Goal: Information Seeking & Learning: Learn about a topic

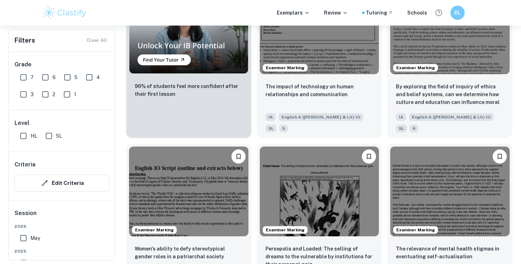
scroll to position [538, 0]
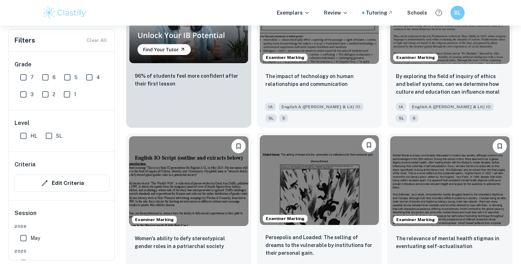
click at [309, 170] on img at bounding box center [319, 179] width 119 height 89
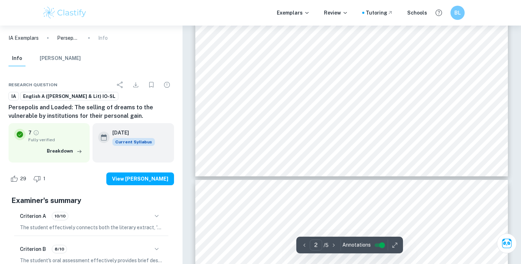
type input "3"
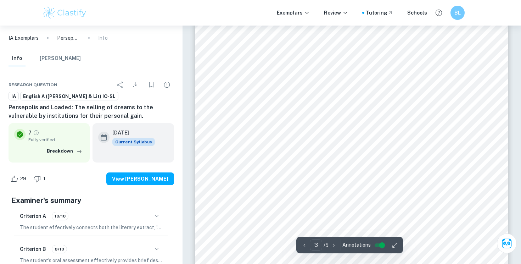
scroll to position [1056, 0]
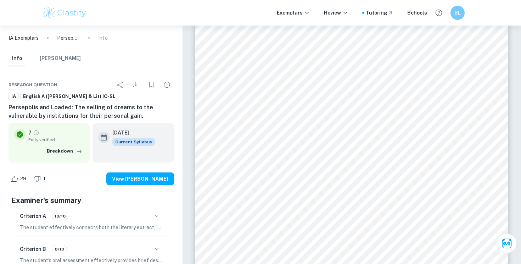
click at [387, 73] on span "speciûc cause. One early example of this can be seen on page 31, where proteste…" at bounding box center [350, 74] width 235 height 6
click at [434, 58] on div "Script 1) Introduc<on (1min) My literary work is the complete works of [PERSON_…" at bounding box center [351, 140] width 313 height 442
drag, startPoint x: 493, startPoint y: 91, endPoint x: 411, endPoint y: 75, distance: 83.5
click at [493, 91] on div "Script 1) Introduc<on (1min) My literary work is the complete works of [PERSON_…" at bounding box center [351, 140] width 313 height 442
click at [411, 75] on div at bounding box center [368, 74] width 199 height 8
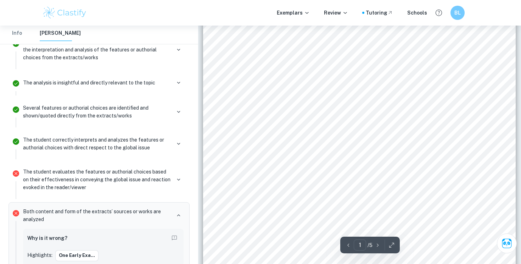
scroll to position [113, 0]
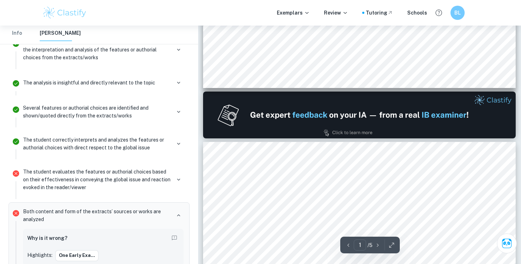
type input "2"
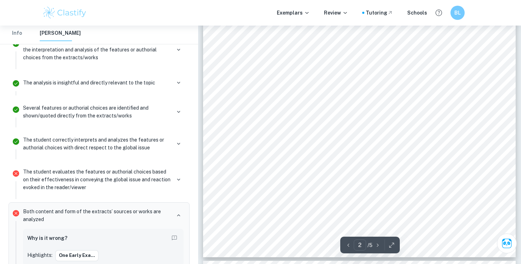
scroll to position [729, 0]
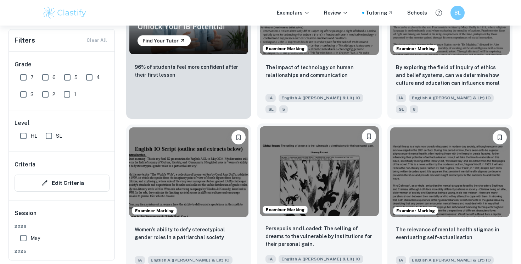
scroll to position [548, 0]
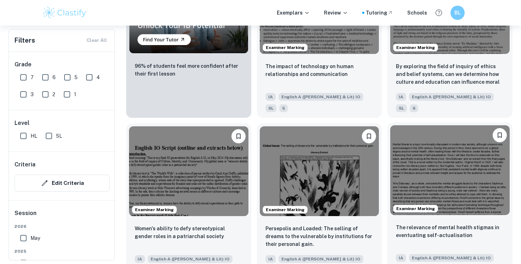
click at [427, 139] on img at bounding box center [449, 169] width 119 height 89
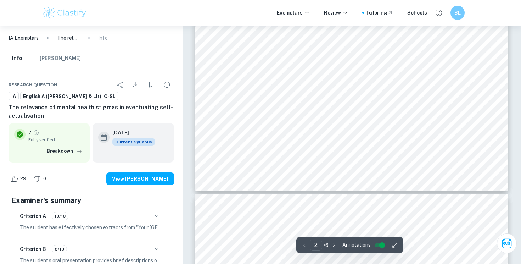
scroll to position [75, 0]
type input "1"
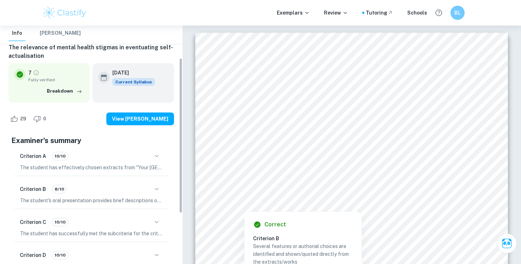
scroll to position [66, 0]
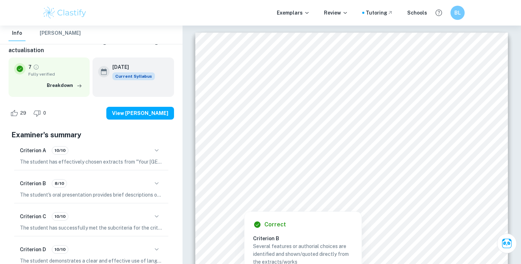
click at [33, 157] on div "Criterion A 10/10 The student has effectively chosen extracts from "Your Paris"…" at bounding box center [91, 155] width 154 height 30
